Goal: Task Accomplishment & Management: Manage account settings

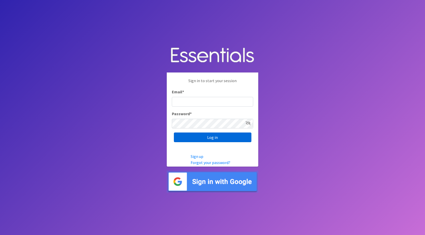
type input "jamie@nebraskadiaperbank.org"
click at [198, 139] on input "Log in" at bounding box center [213, 137] width 78 height 10
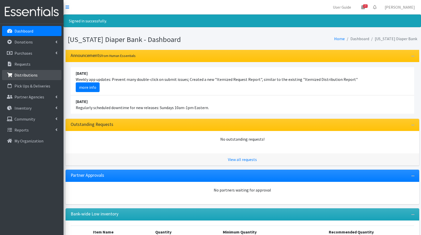
click at [35, 77] on p "Distributions" at bounding box center [25, 74] width 23 height 5
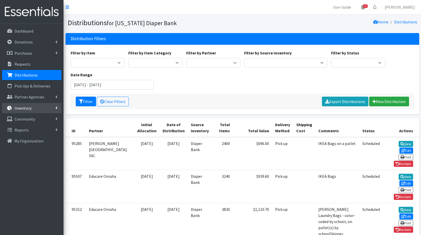
click at [28, 108] on p "Inventory" at bounding box center [22, 107] width 17 height 5
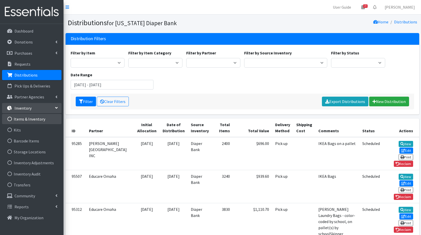
click at [28, 119] on link "Items & Inventory" at bounding box center [31, 119] width 59 height 10
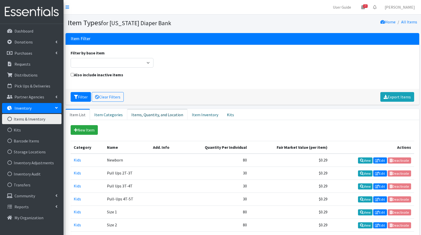
click at [161, 114] on link "Items, Quantity, and Location" at bounding box center [157, 114] width 60 height 11
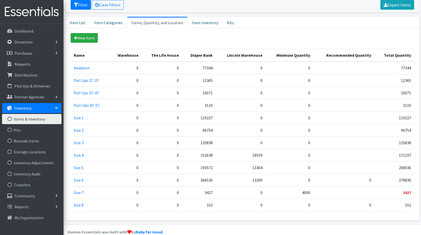
scroll to position [101, 0]
